Goal: Ask a question: Seek information or help from site administrators or community

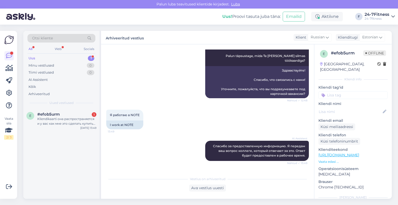
scroll to position [191, 0]
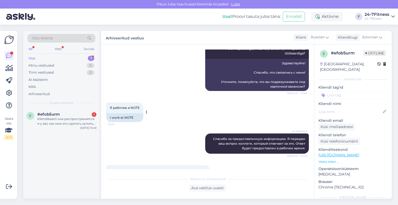
drag, startPoint x: 141, startPoint y: 102, endPoint x: 107, endPoint y: 103, distance: 34.2
click at [107, 103] on div "Я работаю в NOTE 13:49" at bounding box center [124, 107] width 37 height 11
copy span "Я работаю в NOTE"
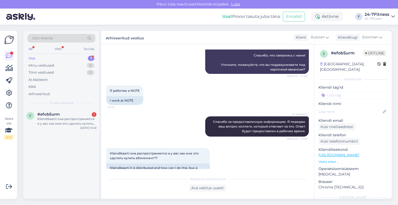
scroll to position [217, 0]
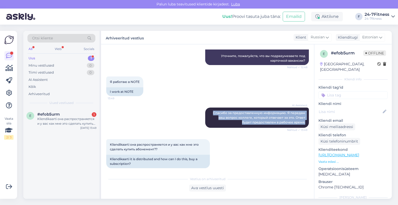
drag, startPoint x: 301, startPoint y: 116, endPoint x: 200, endPoint y: 100, distance: 102.2
click at [200, 102] on div "AI Assistent [PERSON_NAME] за предоставленную информацию. Я передам ваш вопрос …" at bounding box center [207, 118] width 202 height 32
copy span "Спасибо за предоставленную информацию. Я передам ваш вопрос коллеге, который от…"
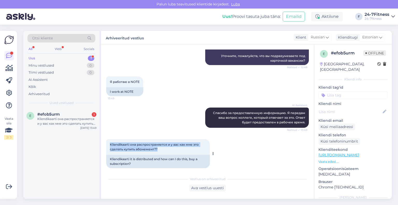
drag, startPoint x: 165, startPoint y: 145, endPoint x: 108, endPoint y: 139, distance: 56.7
click at [108, 139] on div "Kliendikaarti она распространяется и у вас как мне это сделать купить абонемент…" at bounding box center [158, 147] width 104 height 16
copy span "Kliendikaarti она распространяется и у вас как мне это сделать купить абонемент…"
click at [212, 184] on div "Ava vestlus uuesti" at bounding box center [207, 187] width 37 height 7
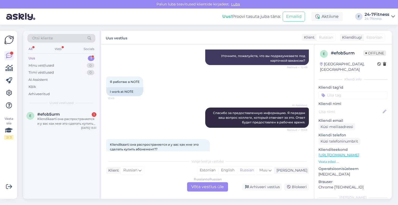
click at [219, 185] on div "Russian to Russian Võta vestlus üle" at bounding box center [207, 186] width 41 height 9
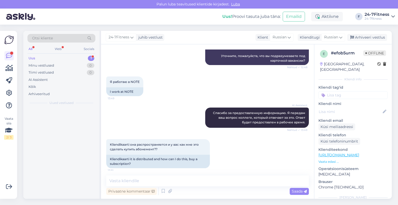
scroll to position [215, 0]
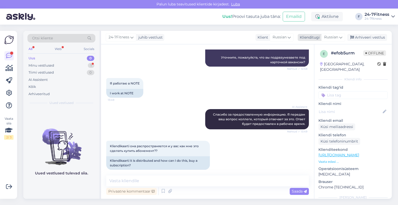
click at [314, 38] on div "Klienditugi" at bounding box center [308, 37] width 22 height 5
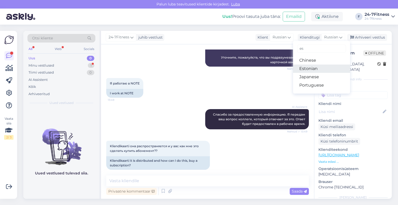
click at [313, 69] on link "Estonian" at bounding box center [321, 68] width 57 height 8
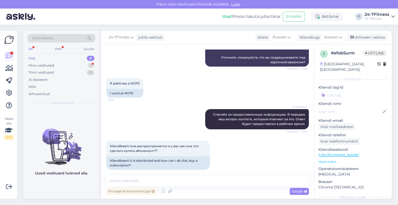
scroll to position [217, 0]
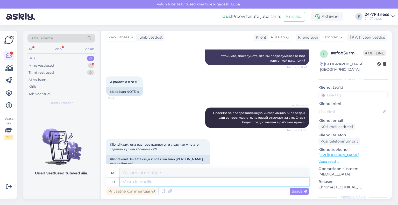
click at [203, 180] on textarea at bounding box center [214, 181] width 189 height 9
paste textarea "Kas Teil on Stebby kaudu soodustus?"
type textarea "Kas Teil on Stebby kaudu soodustus?"
click at [296, 192] on span "Saada" at bounding box center [298, 191] width 15 height 5
type textarea "Есть ли у вас скидка через Stebby?"
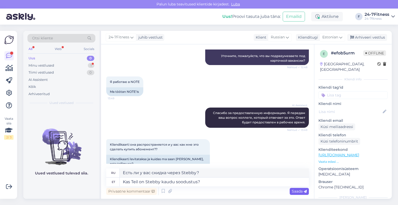
click at [294, 189] on span "Saada" at bounding box center [298, 191] width 15 height 5
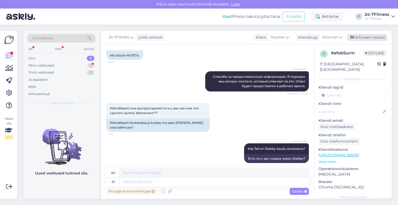
click at [364, 38] on div "Arhiveeri vestlus" at bounding box center [367, 37] width 40 height 7
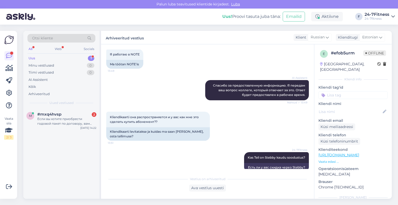
scroll to position [248, 0]
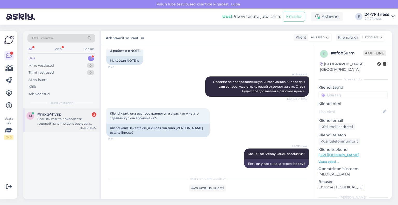
click at [67, 121] on div "Если вы хотите приобрести годовой пакет по договору, вам необходимо указать ном…" at bounding box center [66, 120] width 59 height 9
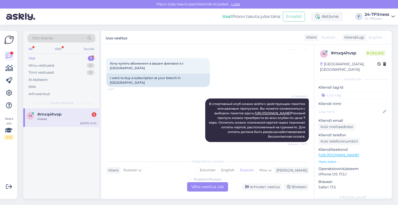
scroll to position [78, 0]
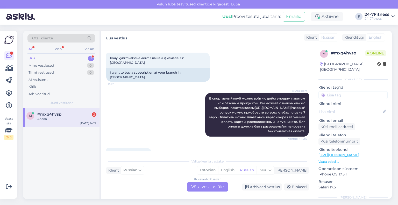
drag, startPoint x: 300, startPoint y: 126, endPoint x: 202, endPoint y: 82, distance: 107.8
click at [202, 87] on div "AI Assistent В спортивный клуб можно войти с действующим пакетом или разовым пр…" at bounding box center [207, 114] width 202 height 55
copy span "В спортивный клуб можно войти с действующим пакетом или разовым пропуском. Вы м…"
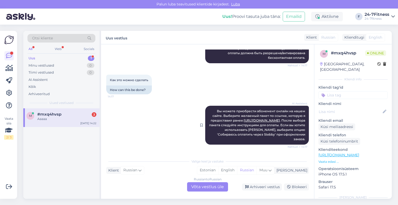
scroll to position [181, 0]
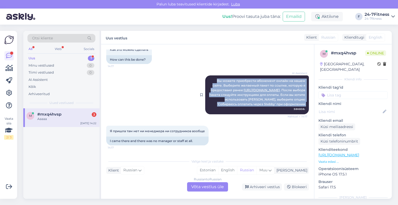
drag, startPoint x: 301, startPoint y: 103, endPoint x: 210, endPoint y: 77, distance: 94.8
click at [210, 77] on div "AI Assistent Вы можете приобрести абонемент онлайн на нашем сайте. Выберите жел…" at bounding box center [257, 94] width 104 height 39
copy span "Вы можете приобрести абонемент онлайн на нашем сайте. Выберите желаемый пакет п…"
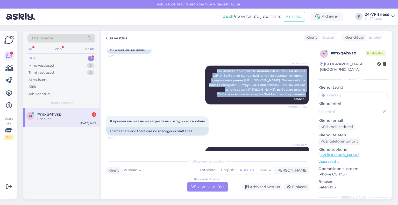
scroll to position [193, 0]
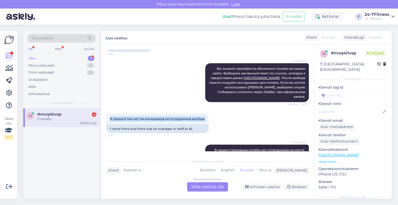
drag, startPoint x: 205, startPoint y: 113, endPoint x: 106, endPoint y: 106, distance: 99.4
click at [106, 108] on div "Я пришла там нет ни менеджера ни сотрудников вообще 14:17 I came there and ther…" at bounding box center [207, 123] width 202 height 31
copy span "Я пришла там нет ни менеджера ни сотрудников вообще"
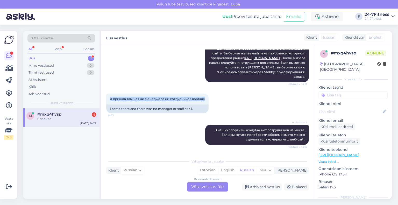
scroll to position [245, 0]
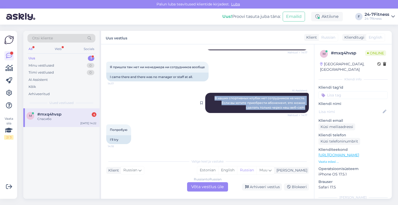
drag, startPoint x: 302, startPoint y: 102, endPoint x: 207, endPoint y: 92, distance: 94.9
click at [207, 93] on div "AI Assistent В наших спортивных клубах нет сотрудников на месте. Если вы хотите…" at bounding box center [257, 103] width 104 height 20
copy span "В наших спортивных клубах нет сотрудников на месте. Если вы хотите приобрести а…"
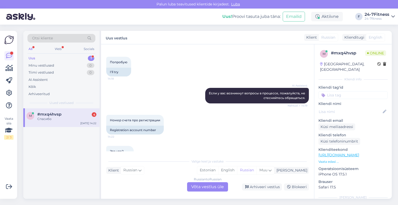
scroll to position [323, 0]
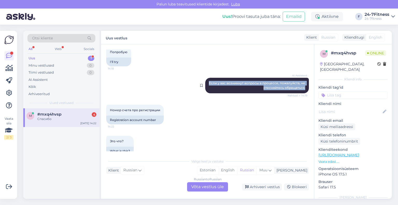
drag, startPoint x: 301, startPoint y: 81, endPoint x: 205, endPoint y: 78, distance: 95.8
click at [209, 81] on span "Если у вас возникнут вопросы в процессе, пожалуйста, не стесняйтесь обращаться." at bounding box center [257, 85] width 97 height 9
copy span "Если у вас возникнут вопросы в процессе, пожалуйста, не стесняйтесь обращаться."
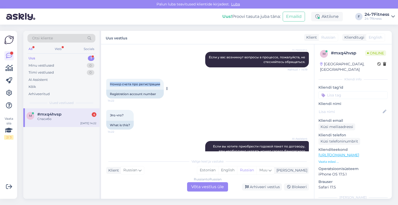
drag, startPoint x: 160, startPoint y: 79, endPoint x: 110, endPoint y: 79, distance: 49.7
click at [110, 82] on span "Номер счета про регистрации" at bounding box center [135, 84] width 50 height 4
copy span "Номер счета про регистрации"
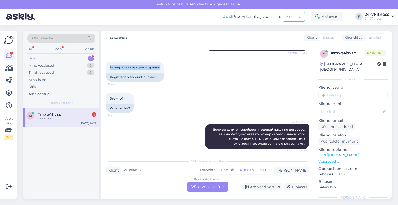
scroll to position [374, 0]
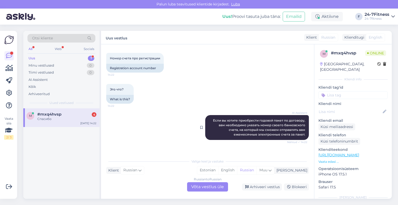
click at [301, 128] on div "AI Assistent Если вы хотите приобрести годовой пакет по договору, вам необходим…" at bounding box center [257, 127] width 104 height 25
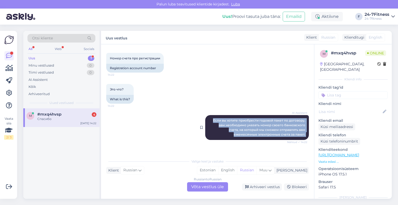
drag, startPoint x: 301, startPoint y: 128, endPoint x: 206, endPoint y: 112, distance: 96.0
click at [206, 115] on div "AI Assistent Если вы хотите приобрести годовой пакет по договору, вам необходим…" at bounding box center [257, 127] width 104 height 25
copy div "Если вы хотите приобрести годовой пакет по договору, вам необходимо указать ном…"
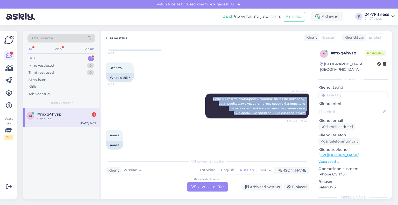
scroll to position [426, 0]
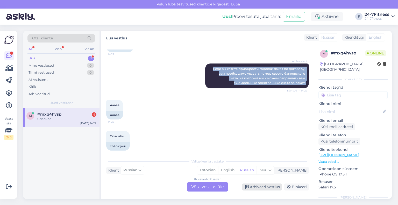
click at [250, 187] on div "Arhiveeri vestlus" at bounding box center [262, 186] width 40 height 7
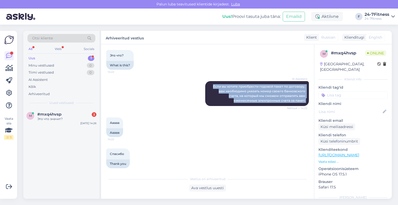
scroll to position [463, 0]
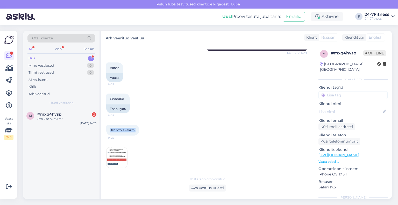
drag, startPoint x: 135, startPoint y: 125, endPoint x: 107, endPoint y: 125, distance: 28.0
click at [107, 125] on div "Это что значит? 14:26" at bounding box center [122, 129] width 33 height 11
click at [125, 152] on img at bounding box center [116, 157] width 21 height 21
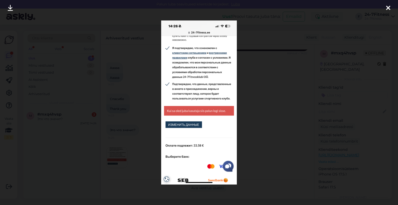
drag, startPoint x: 389, startPoint y: 5, endPoint x: 384, endPoint y: 8, distance: 5.8
click at [389, 5] on icon at bounding box center [388, 8] width 4 height 7
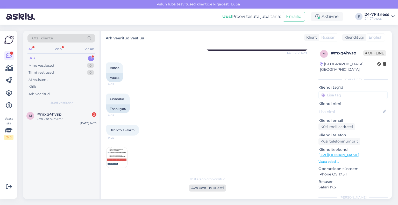
click at [206, 189] on div "Ava vestlus uuesti" at bounding box center [207, 187] width 37 height 7
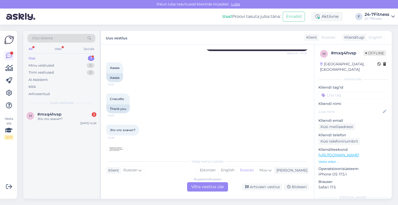
click at [210, 185] on div "Russian to Russian Võta vestlus üle" at bounding box center [207, 186] width 41 height 9
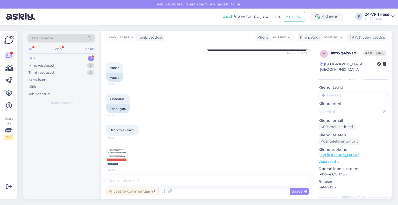
scroll to position [462, 0]
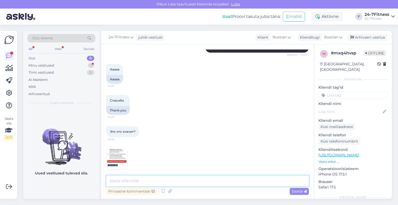
click at [199, 183] on textarea at bounding box center [207, 180] width 202 height 11
click at [319, 38] on div "Klienditugi" at bounding box center [308, 37] width 22 height 5
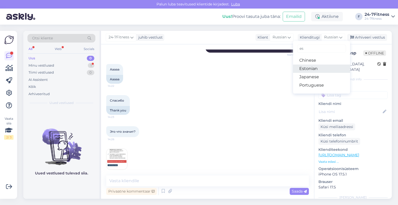
drag, startPoint x: 314, startPoint y: 69, endPoint x: 309, endPoint y: 72, distance: 5.5
click at [314, 69] on link "Estonian" at bounding box center [321, 68] width 57 height 8
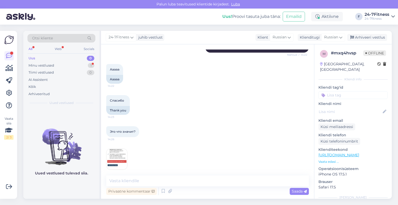
scroll to position [463, 0]
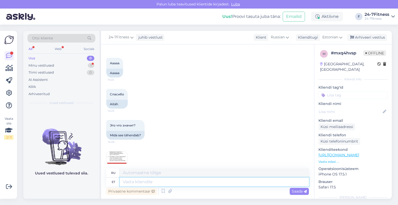
click at [188, 181] on textarea at bounding box center [214, 181] width 189 height 9
paste textarea "Tundub, et Teie andmed on meie andmebaasis olemas. Palun saatke meile oma isiku…"
type textarea "Tundub, et Teie andmed on meie andmebaasis olemas. Palun saatke meile oma isiku…"
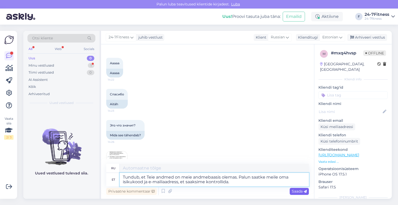
type textarea "Похоже, ваша информация есть в нашей базе данных. Пожалуйста, пришлите нам свой…"
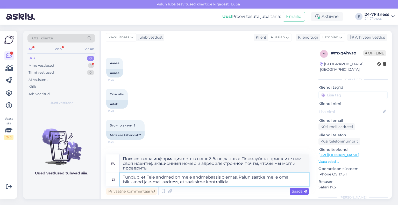
type textarea "Tundub, et Teie andmed on meie andmebaasis olemas. Palun saatke meile oma isiku…"
click at [293, 189] on span "Saada" at bounding box center [298, 191] width 15 height 5
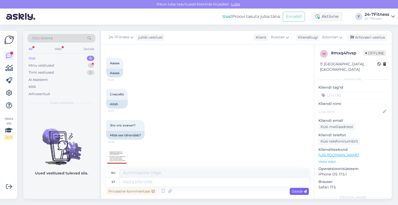
scroll to position [532, 0]
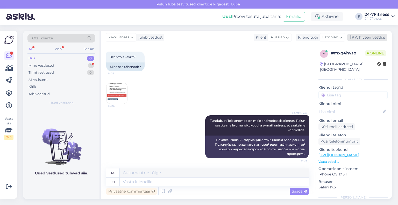
click at [369, 37] on div "Arhiveeri vestlus" at bounding box center [367, 37] width 40 height 7
